Goal: Task Accomplishment & Management: Complete application form

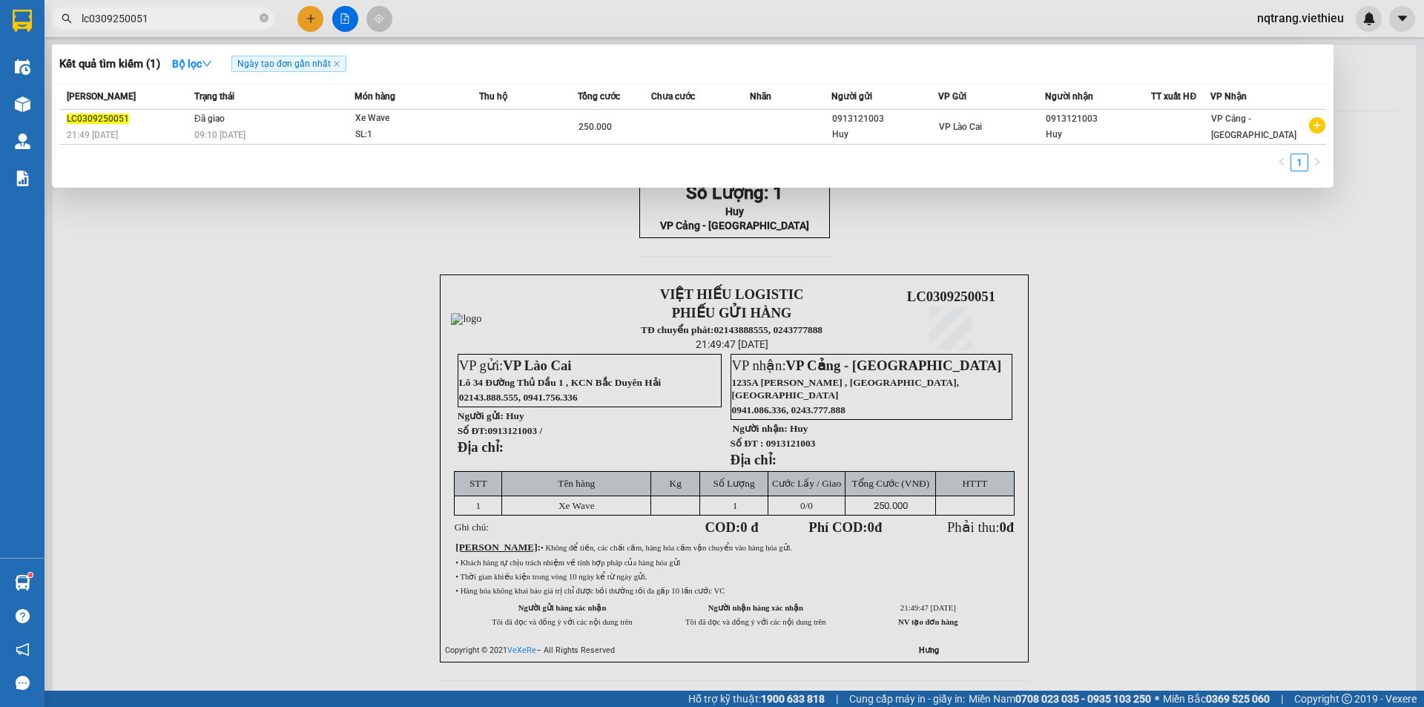
click at [47, 21] on div "lc0309250051" at bounding box center [144, 18] width 289 height 22
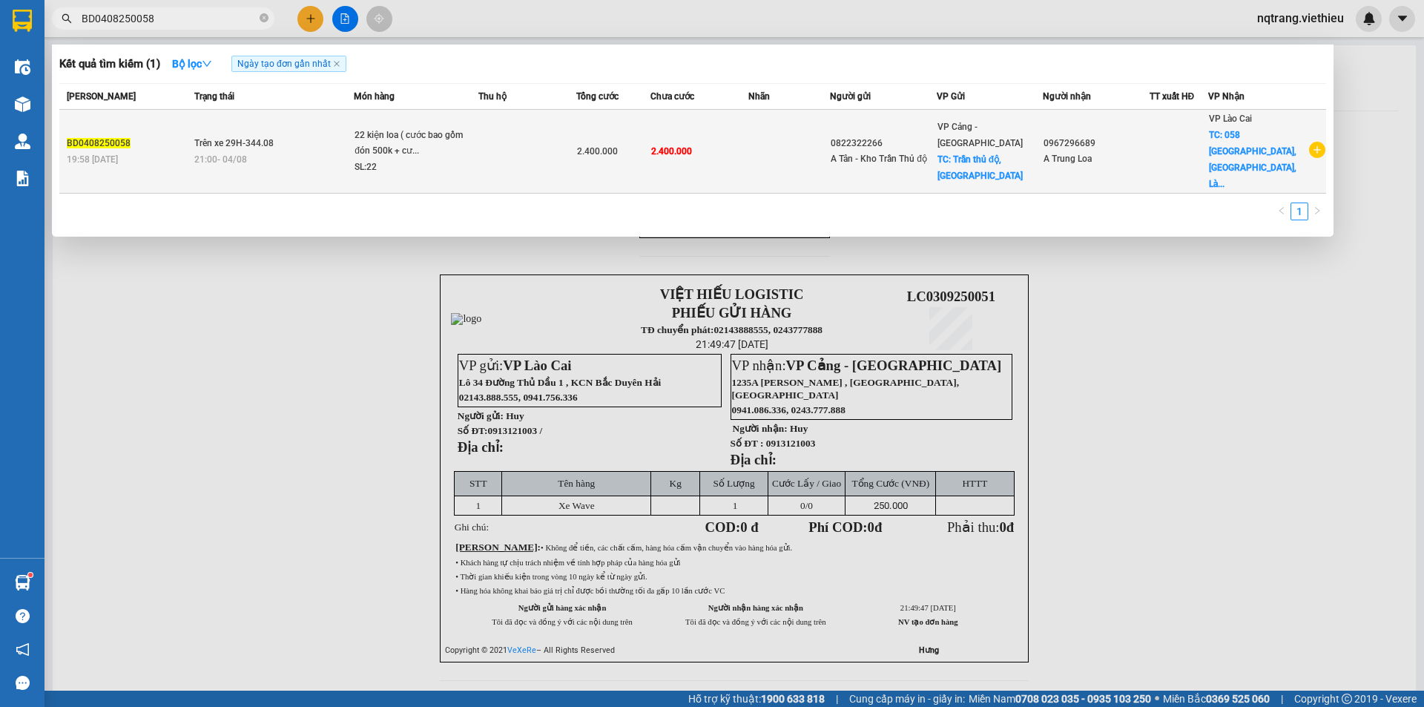
type input "BD0408250058"
click at [783, 132] on td at bounding box center [790, 152] width 82 height 84
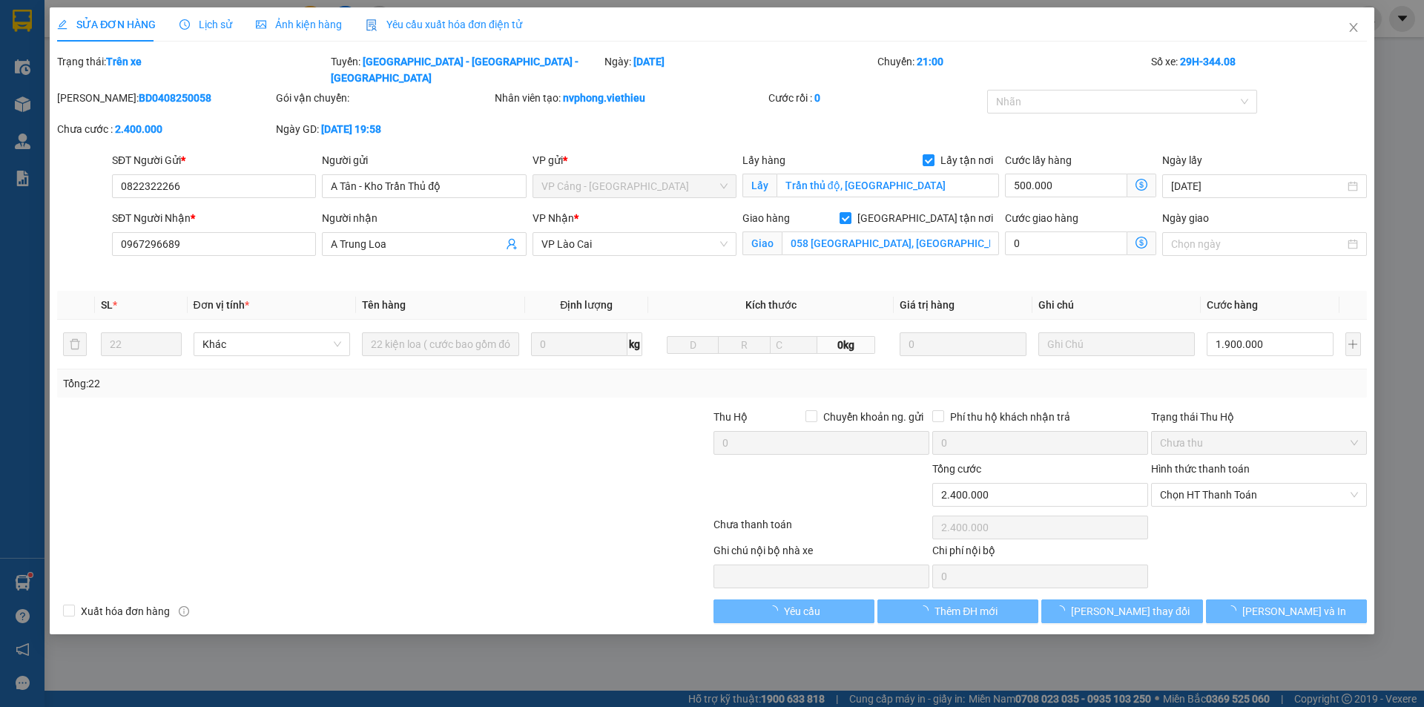
type input "0822322266"
type input "A Tân - Kho Trần Thủ độ"
checkbox input "true"
type input "Trần thủ độ, [GEOGRAPHIC_DATA]"
type input "0967296689"
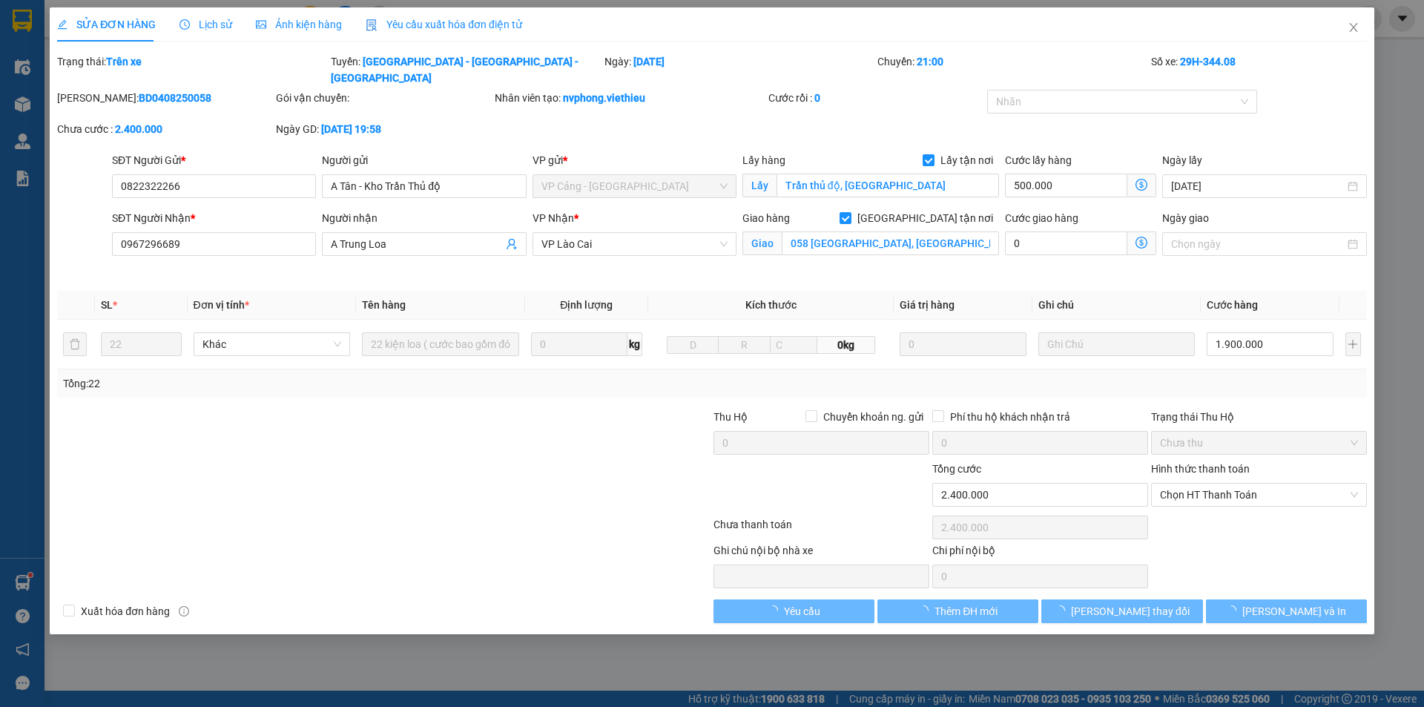
type input "A Trung Loa"
checkbox input "true"
type input "058 [GEOGRAPHIC_DATA], [GEOGRAPHIC_DATA], [GEOGRAPHIC_DATA]"
type input "2.400.000"
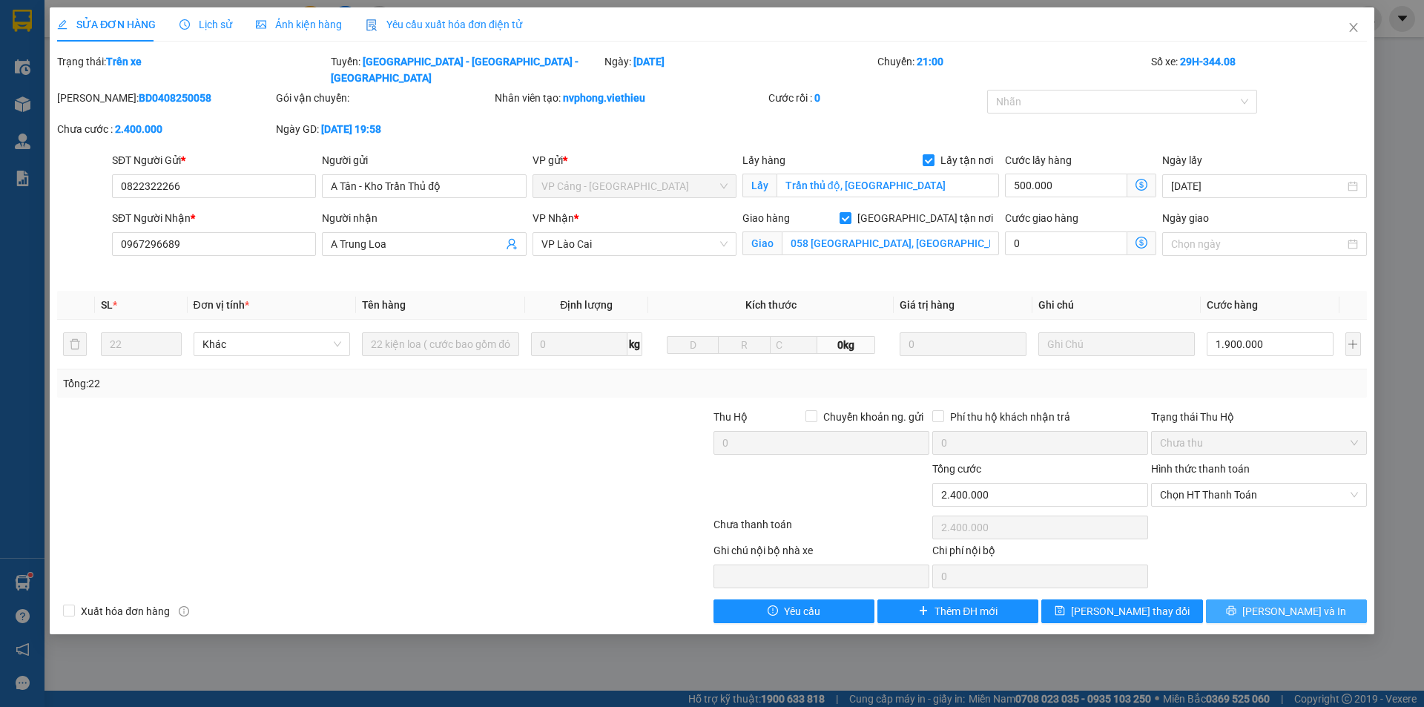
click at [1323, 599] on button "[PERSON_NAME] và In" at bounding box center [1286, 611] width 161 height 24
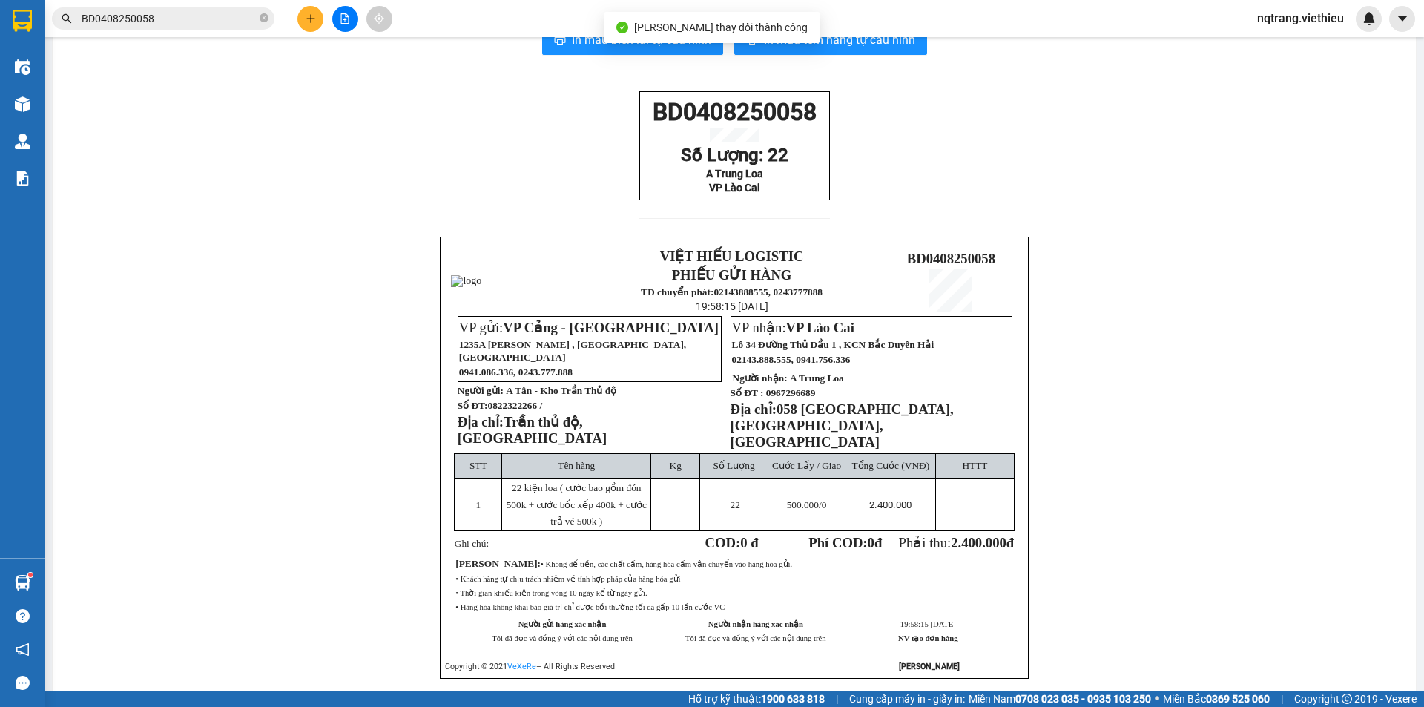
scroll to position [74, 0]
